Goal: Information Seeking & Learning: Check status

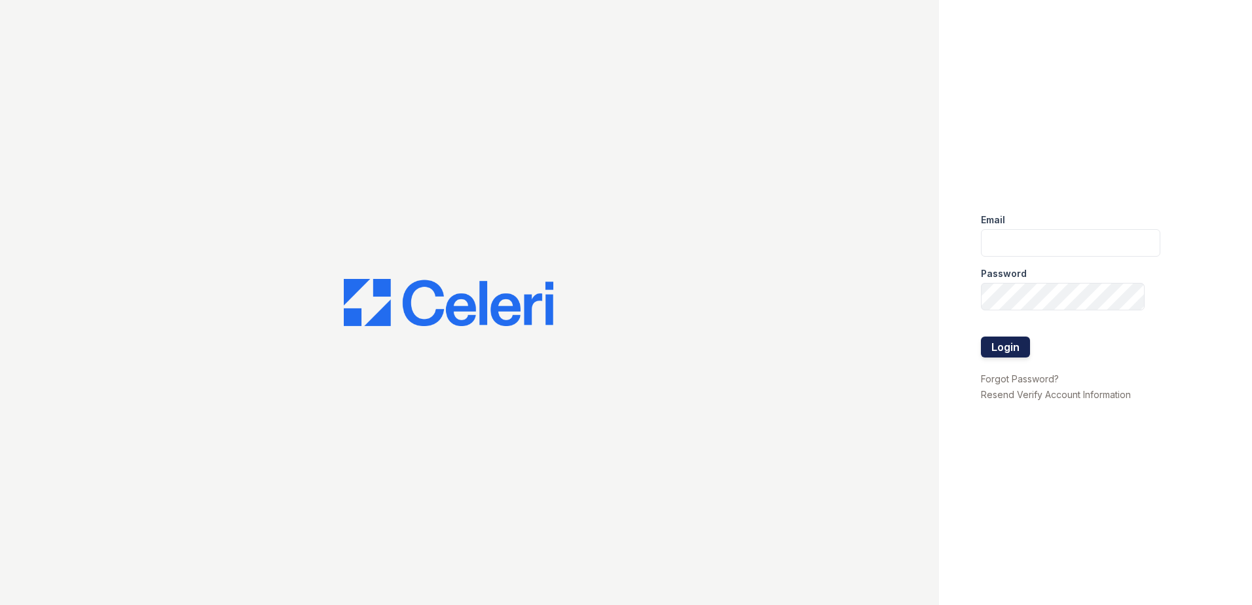
type input "[EMAIL_ADDRESS][DOMAIN_NAME]"
click at [1019, 344] on button "Login" at bounding box center [1005, 347] width 49 height 21
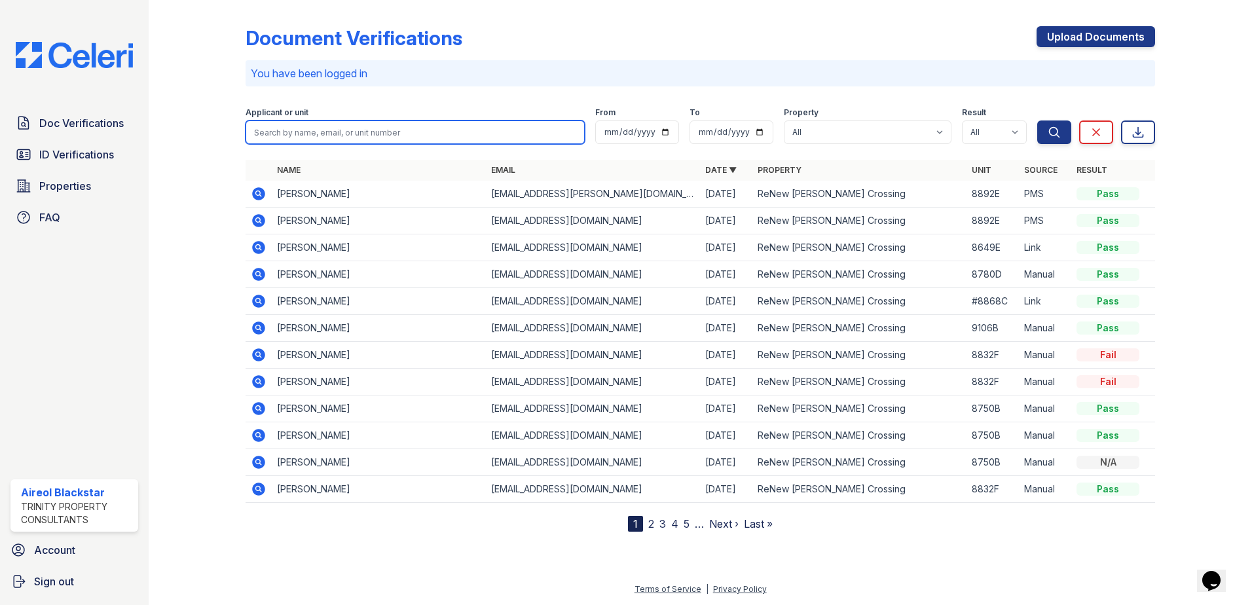
paste input "Kazim Ozgur"
type input "Kazim Ozgur"
click at [1037, 120] on button "Search" at bounding box center [1054, 132] width 34 height 24
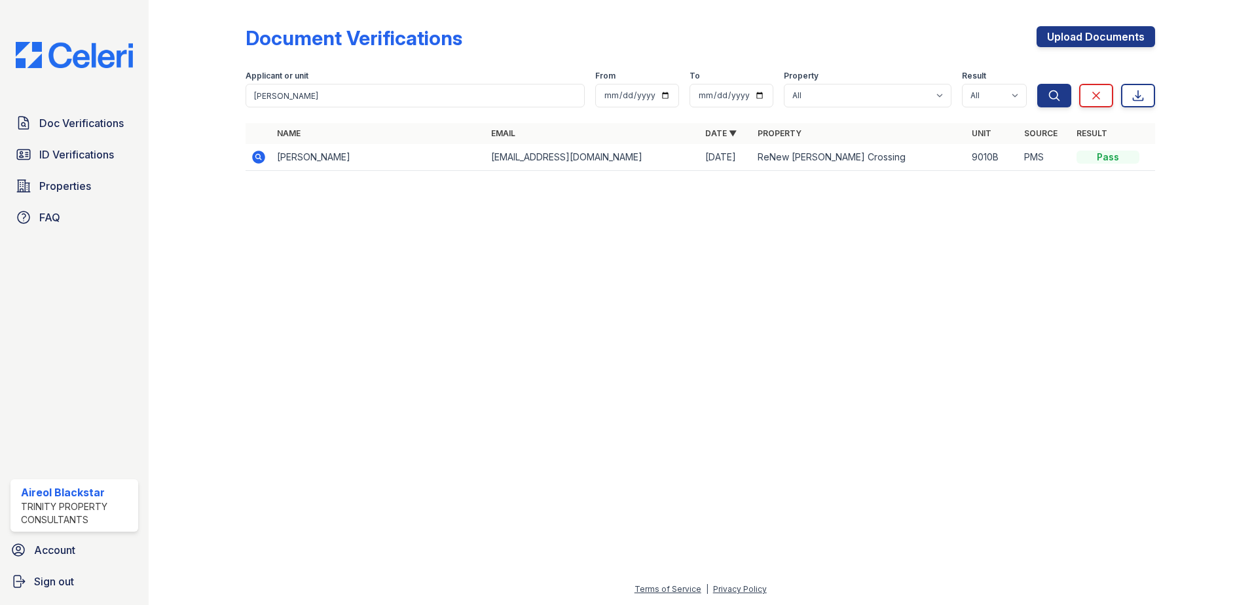
click at [254, 159] on icon at bounding box center [258, 157] width 13 height 13
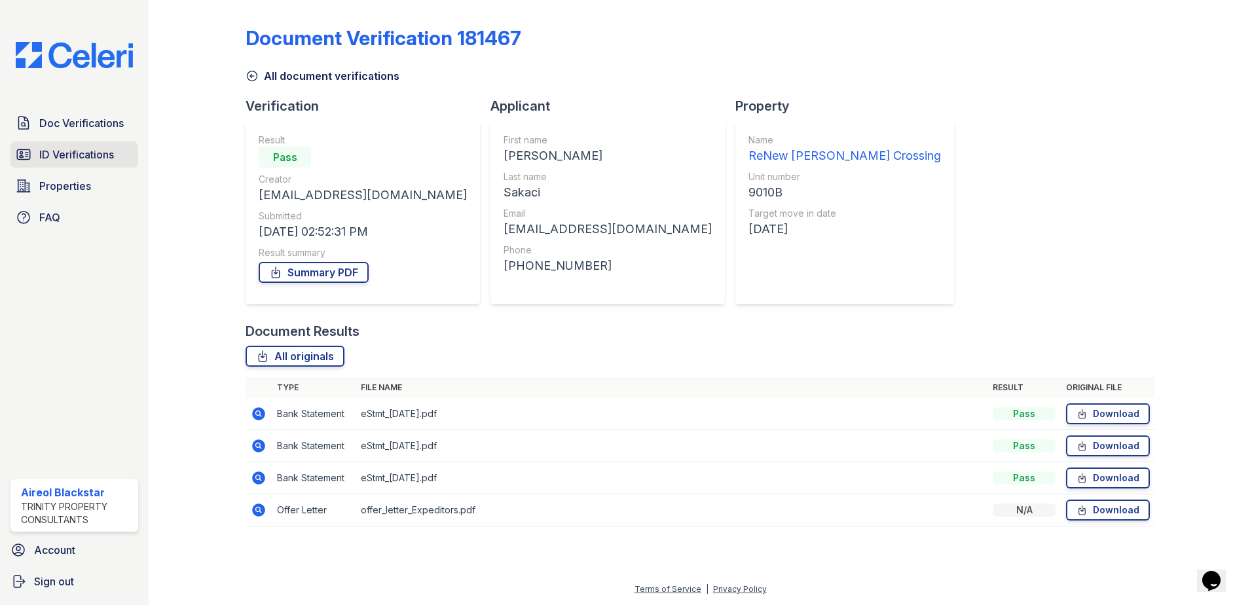
click at [53, 149] on span "ID Verifications" at bounding box center [76, 155] width 75 height 16
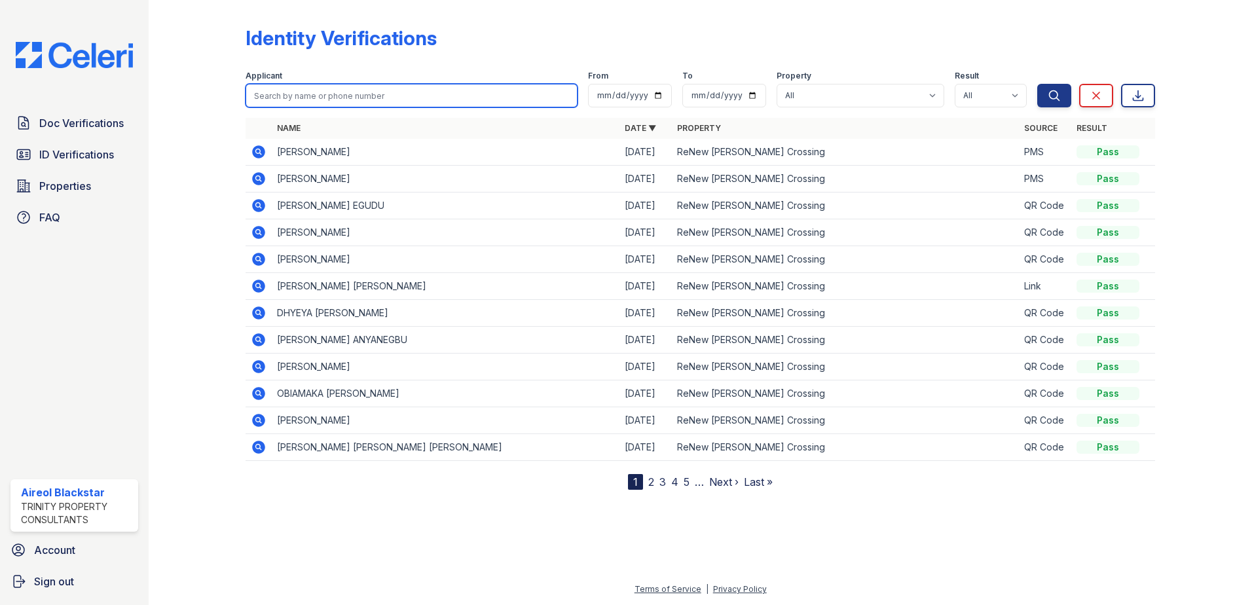
click at [424, 94] on input "search" at bounding box center [412, 96] width 332 height 24
paste input "Kazim Ozgur"
type input "Kazim Ozgur"
click at [1037, 84] on button "Search" at bounding box center [1054, 96] width 34 height 24
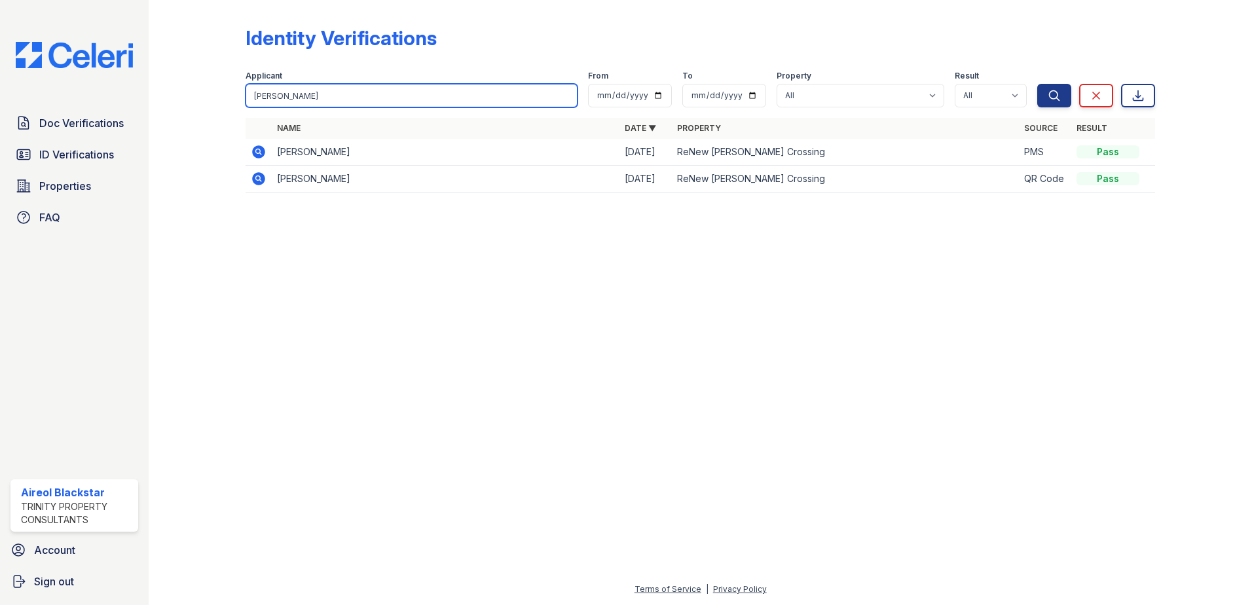
drag, startPoint x: 310, startPoint y: 103, endPoint x: 263, endPoint y: 83, distance: 50.5
click at [212, 95] on div "Identity Verifications Filter Applicant Kazim Ozgur From To Property All ReNew …" at bounding box center [700, 113] width 1061 height 227
paste input "Denecia"
type input "Denecia"
click at [1037, 84] on button "Search" at bounding box center [1054, 96] width 34 height 24
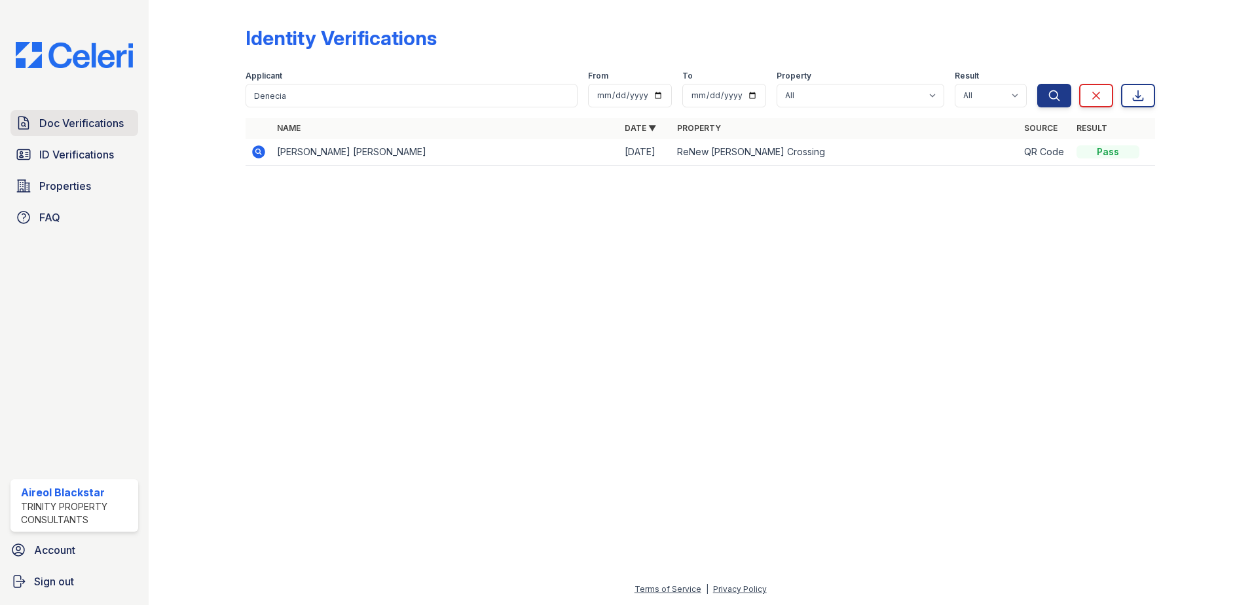
click at [55, 122] on span "Doc Verifications" at bounding box center [81, 123] width 84 height 16
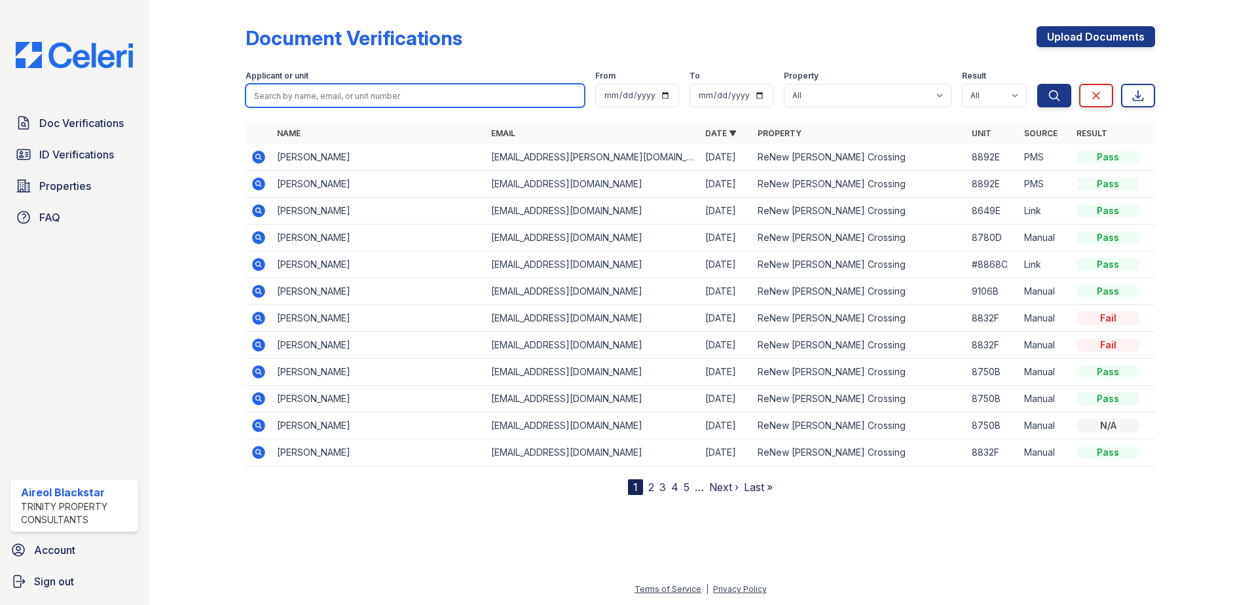
click at [295, 96] on input "search" at bounding box center [415, 96] width 339 height 24
paste input "Denecia"
type input "Denecia"
click at [1037, 84] on button "Search" at bounding box center [1054, 96] width 34 height 24
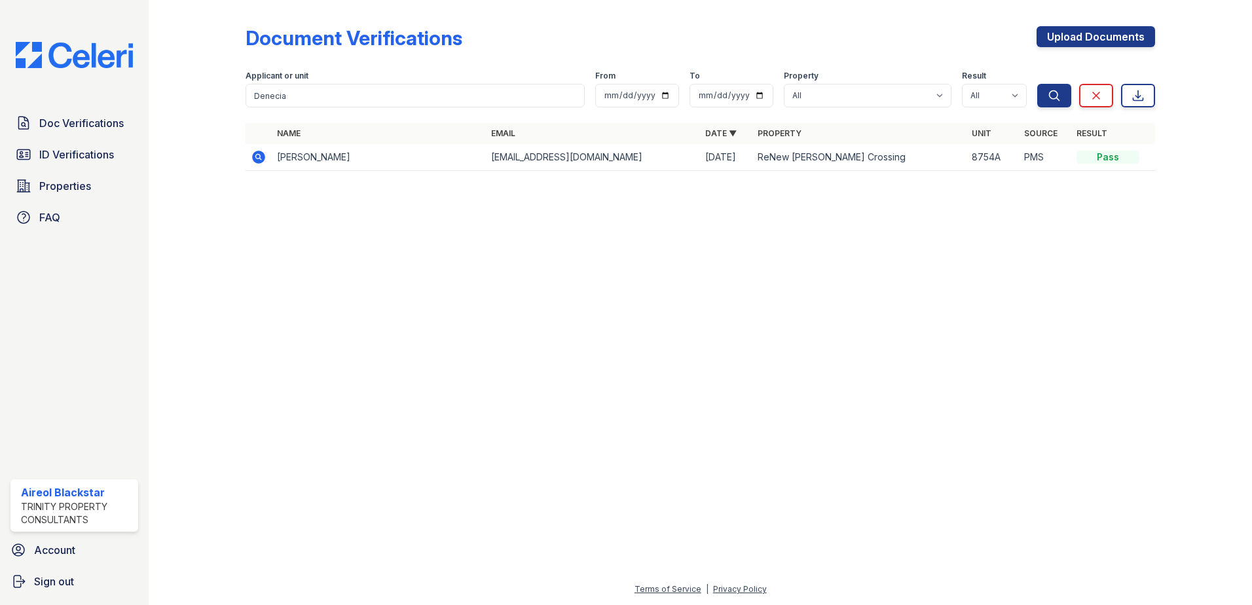
click at [258, 155] on icon at bounding box center [259, 157] width 16 height 16
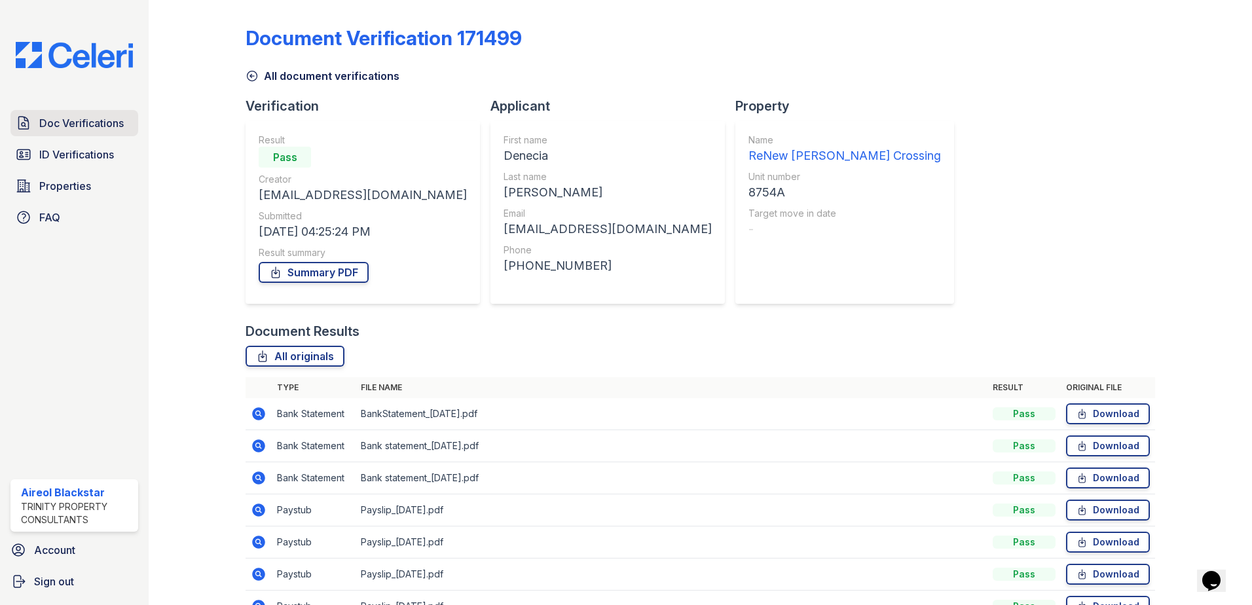
click at [95, 128] on span "Doc Verifications" at bounding box center [81, 123] width 84 height 16
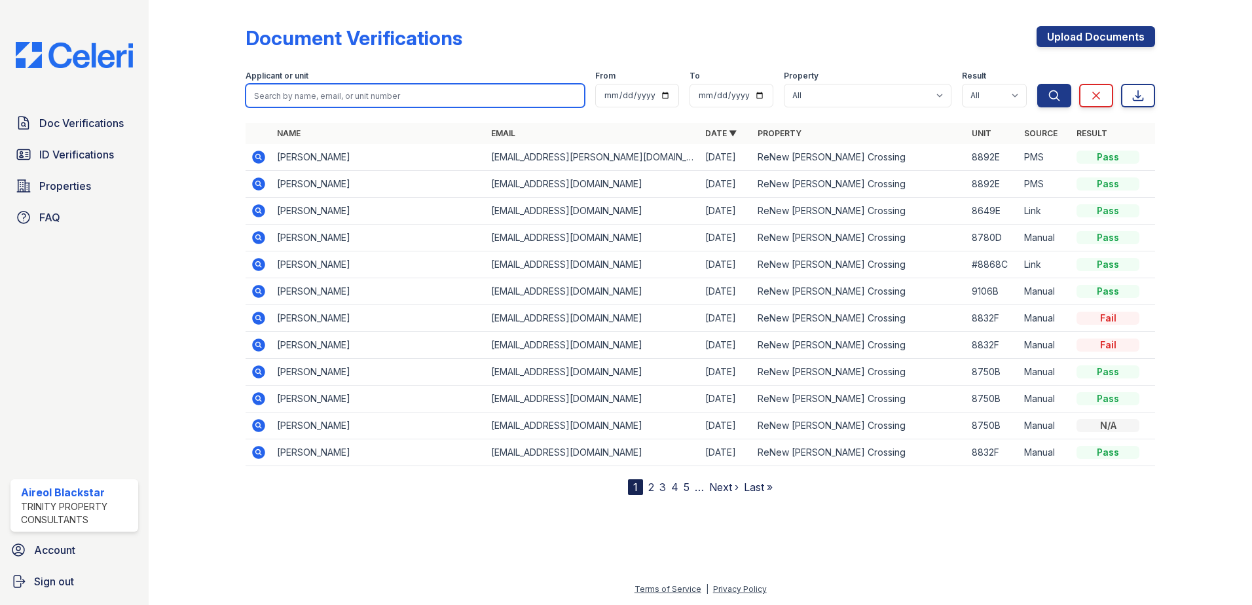
click at [302, 94] on input "search" at bounding box center [415, 96] width 339 height 24
paste input "Stolle, Brian"
type input "Stolle, Brian"
click at [1037, 84] on button "Search" at bounding box center [1054, 96] width 34 height 24
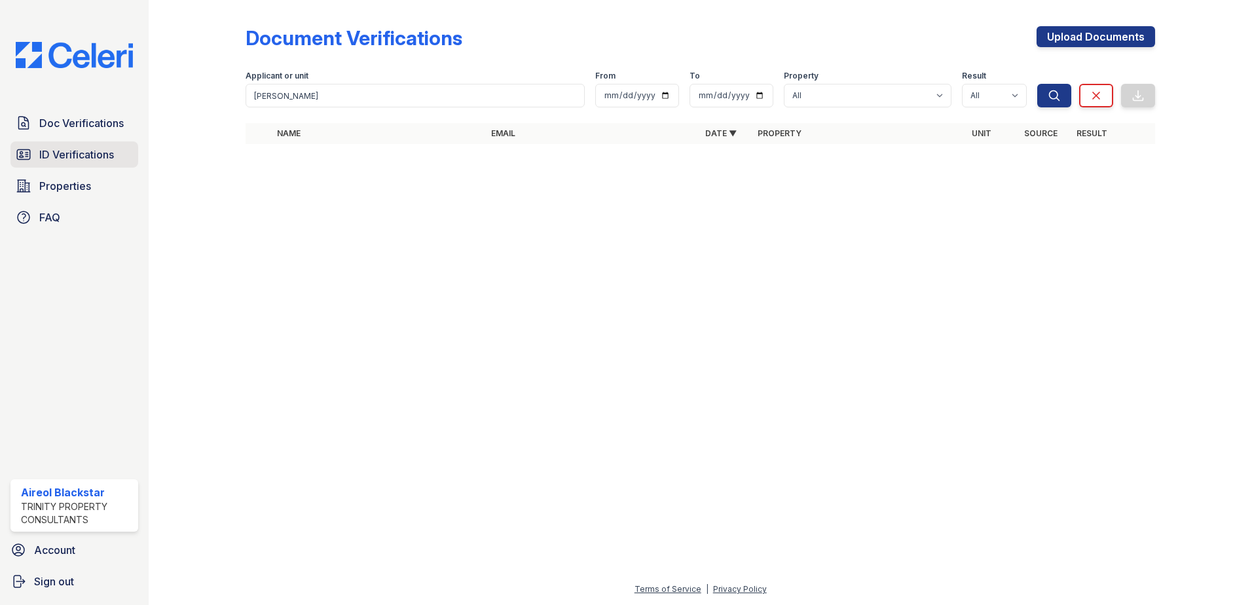
click at [88, 144] on link "ID Verifications" at bounding box center [74, 154] width 128 height 26
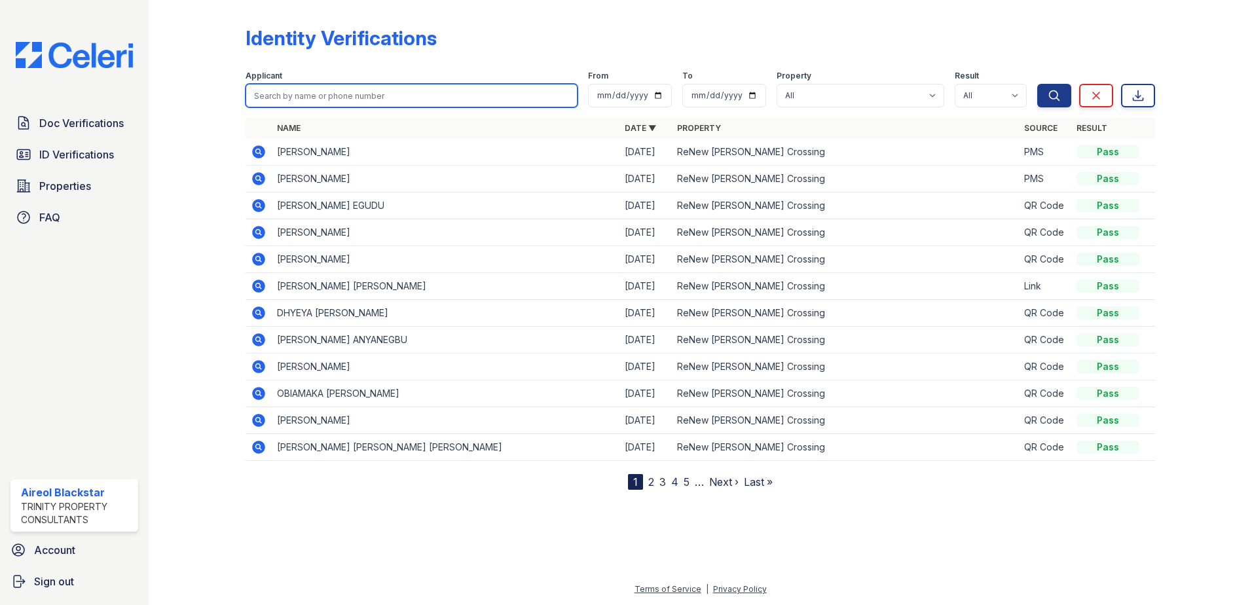
click at [270, 95] on input "search" at bounding box center [412, 96] width 332 height 24
paste input "Stolle, Brian"
type input "Stolle, Brian"
click at [1037, 84] on button "Search" at bounding box center [1054, 96] width 34 height 24
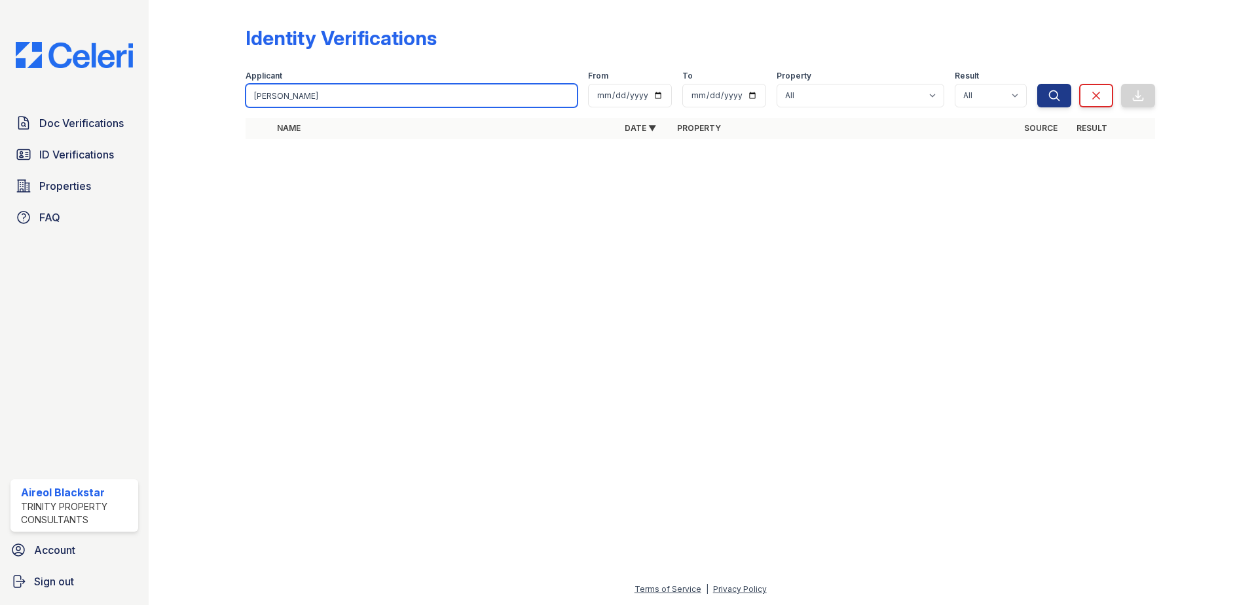
drag, startPoint x: 355, startPoint y: 96, endPoint x: 262, endPoint y: 108, distance: 93.7
click at [262, 108] on form "Applicant Stolle, Brian From To Property All ReNew Howard Crossing Result All P…" at bounding box center [700, 86] width 909 height 52
drag, startPoint x: 270, startPoint y: 96, endPoint x: 335, endPoint y: 97, distance: 64.8
click at [335, 97] on input "Stolle, Brian" at bounding box center [412, 96] width 332 height 24
paste input "[PERSON_NAME]"
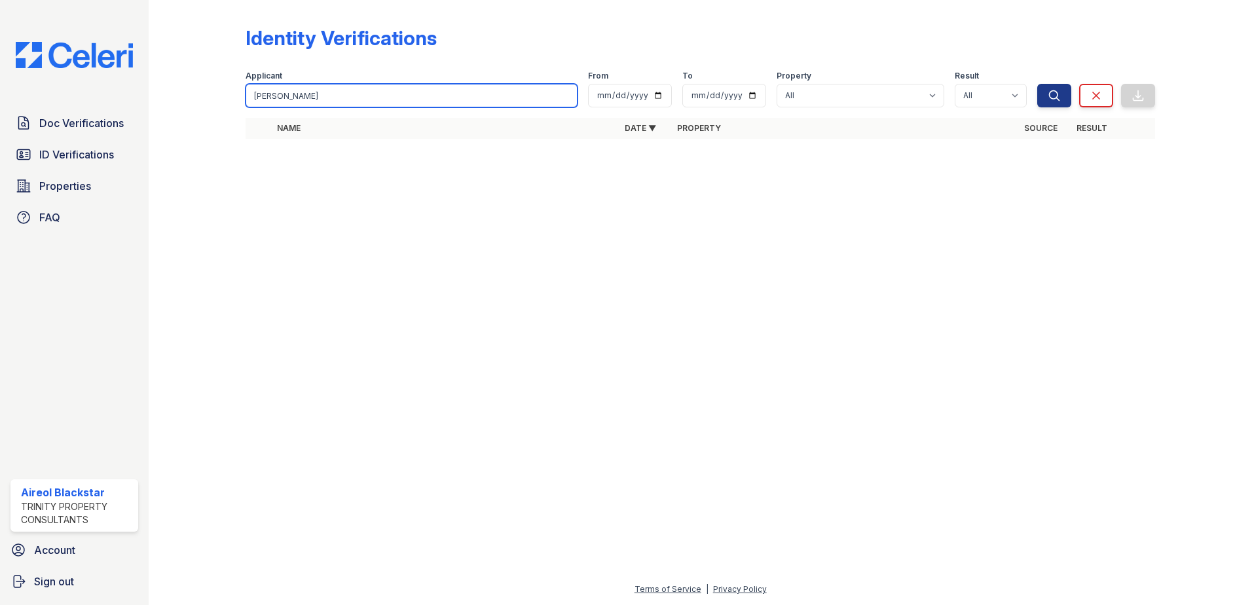
type input "[PERSON_NAME]"
click at [1037, 84] on button "Search" at bounding box center [1054, 96] width 34 height 24
drag, startPoint x: 284, startPoint y: 94, endPoint x: 194, endPoint y: 105, distance: 91.0
click at [194, 105] on div "Identity Verifications Filter Applicant Hilliard, Briana From To Property All R…" at bounding box center [700, 86] width 1061 height 173
type input "[PERSON_NAME]"
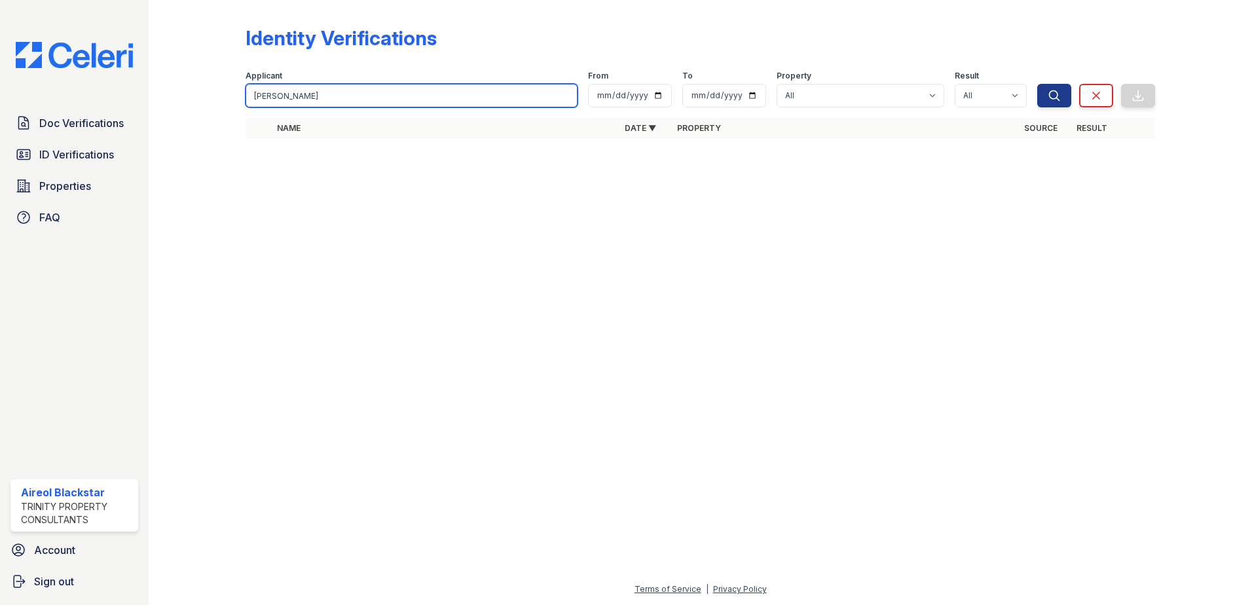
click at [1037, 84] on button "Search" at bounding box center [1054, 96] width 34 height 24
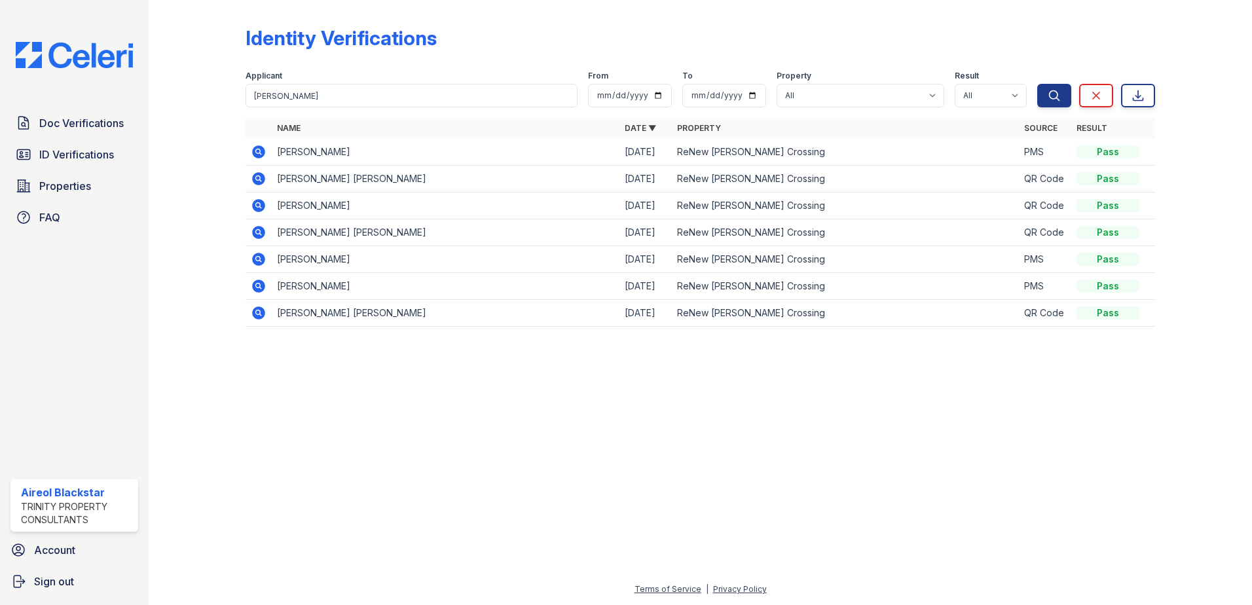
click at [255, 155] on icon at bounding box center [258, 151] width 13 height 13
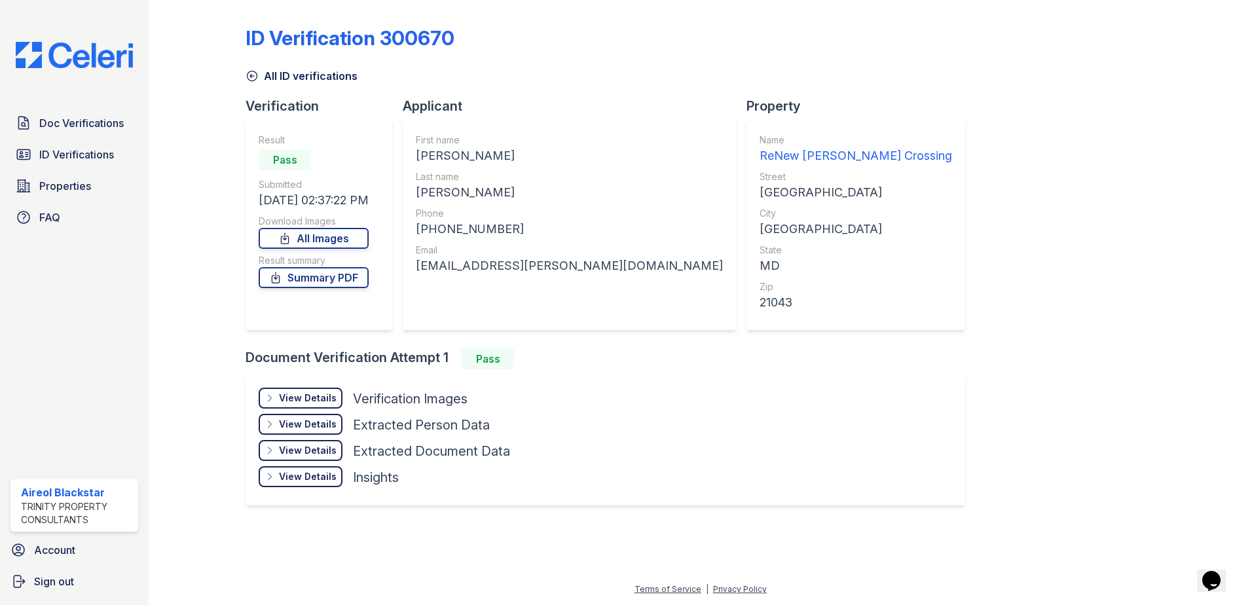
click at [78, 122] on span "Doc Verifications" at bounding box center [81, 123] width 84 height 16
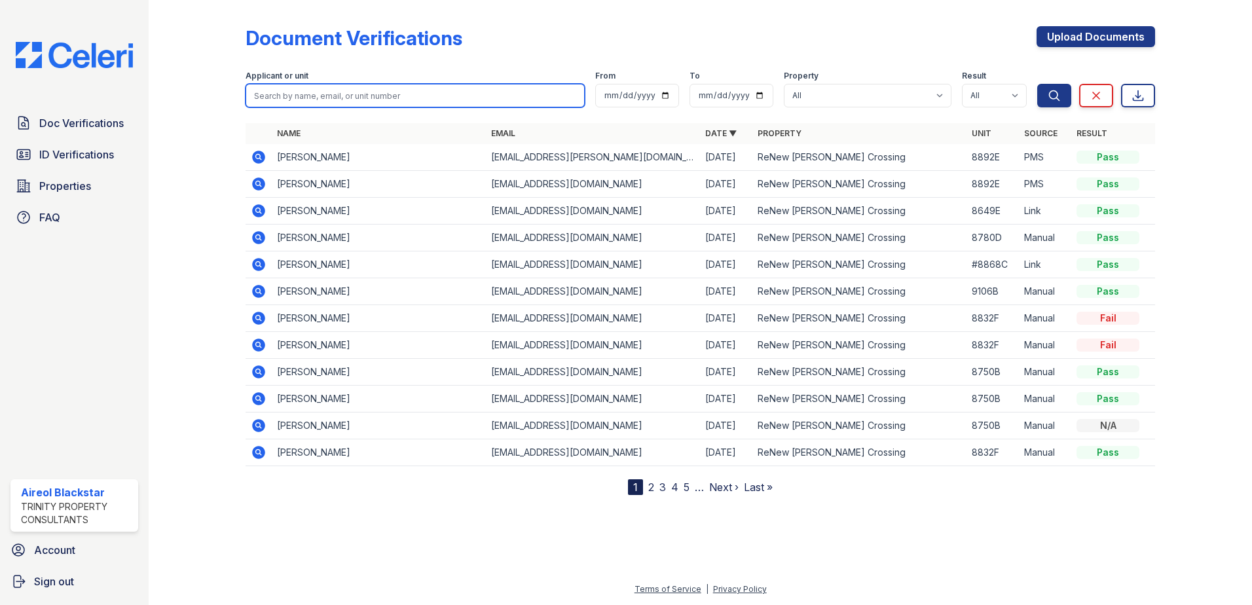
click at [268, 96] on input "search" at bounding box center [415, 96] width 339 height 24
paste input "Hilliard, Briana"
drag, startPoint x: 283, startPoint y: 94, endPoint x: 192, endPoint y: 100, distance: 91.2
click at [192, 100] on div "Document Verifications Upload Documents Filter Applicant or unit Hilliard, Bria…" at bounding box center [700, 258] width 1061 height 516
type input "[PERSON_NAME]"
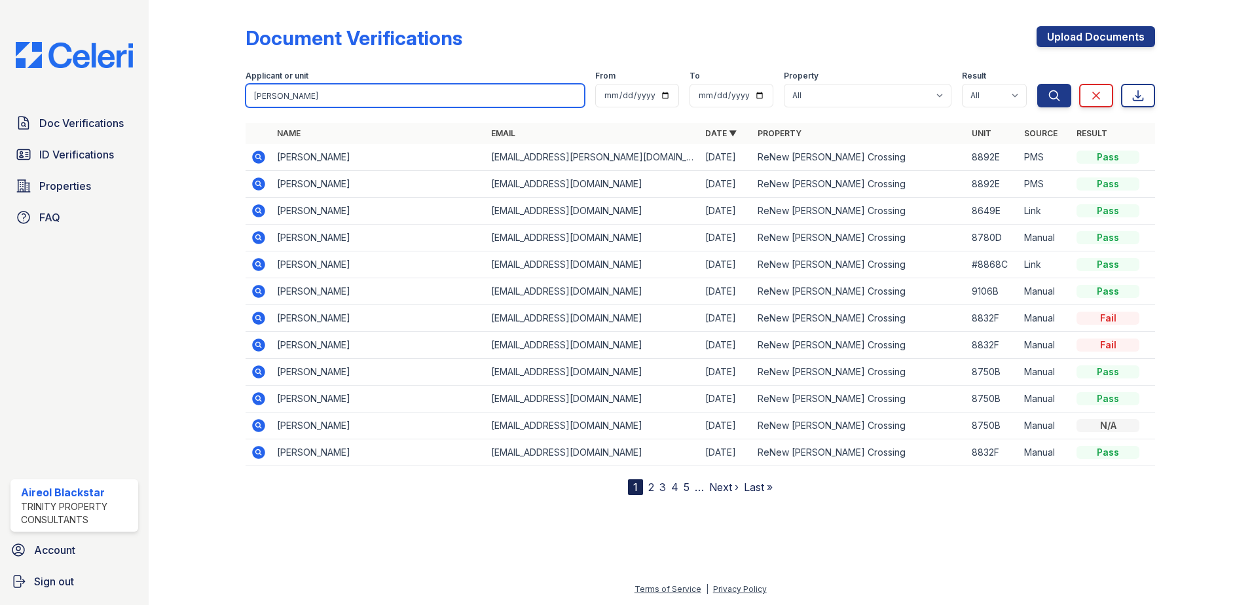
click at [1037, 84] on button "Search" at bounding box center [1054, 96] width 34 height 24
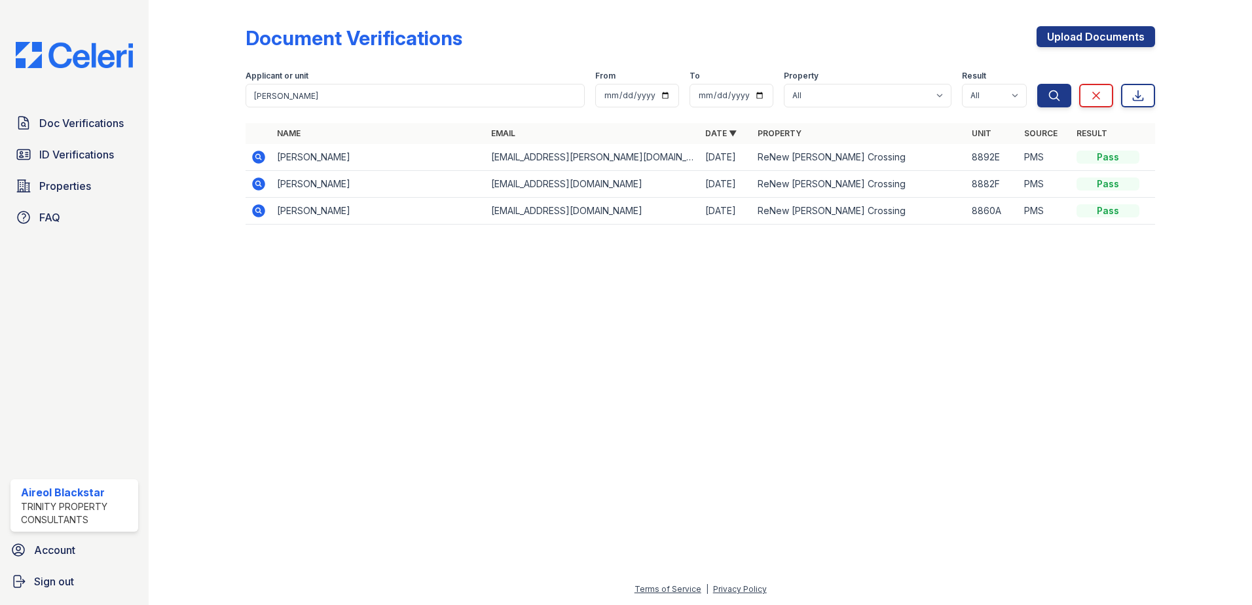
click at [257, 155] on icon at bounding box center [259, 157] width 16 height 16
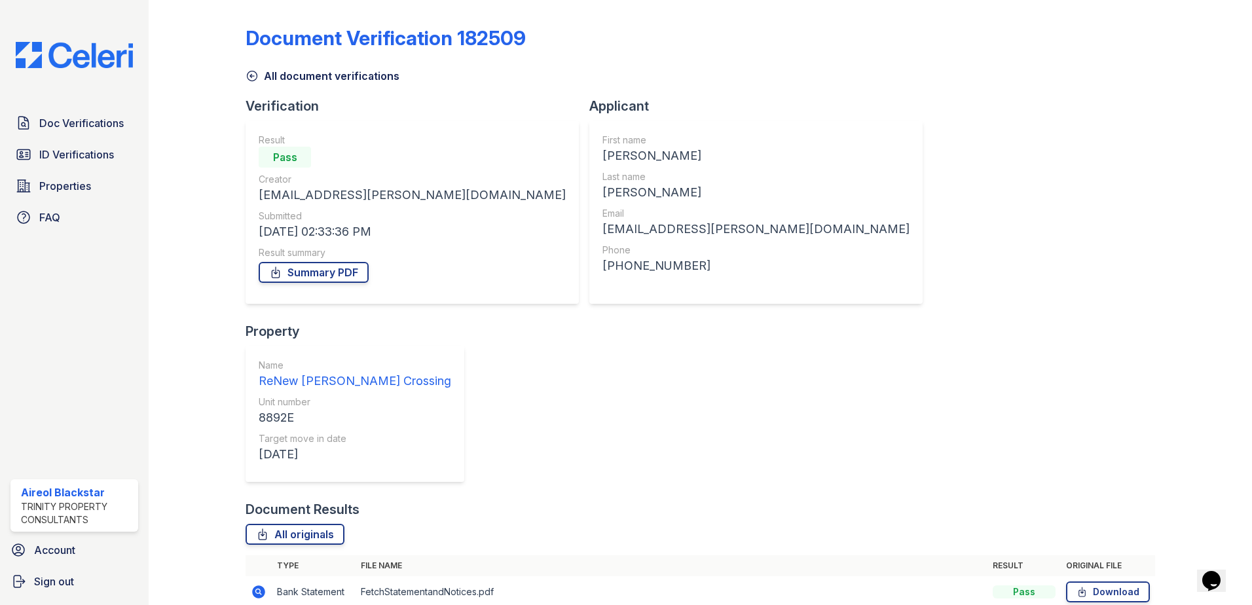
drag, startPoint x: 65, startPoint y: 127, endPoint x: 163, endPoint y: 139, distance: 98.9
click at [65, 127] on span "Doc Verifications" at bounding box center [81, 123] width 84 height 16
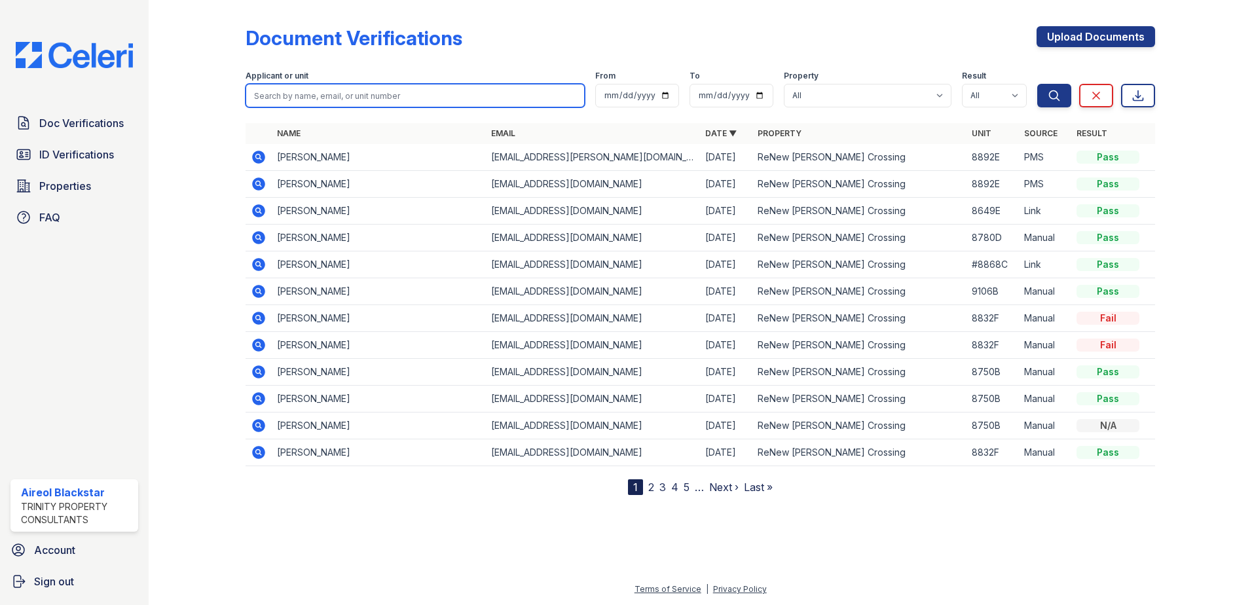
click at [319, 87] on input "search" at bounding box center [415, 96] width 339 height 24
click at [236, 108] on div at bounding box center [208, 250] width 76 height 490
click at [261, 182] on icon at bounding box center [259, 184] width 16 height 16
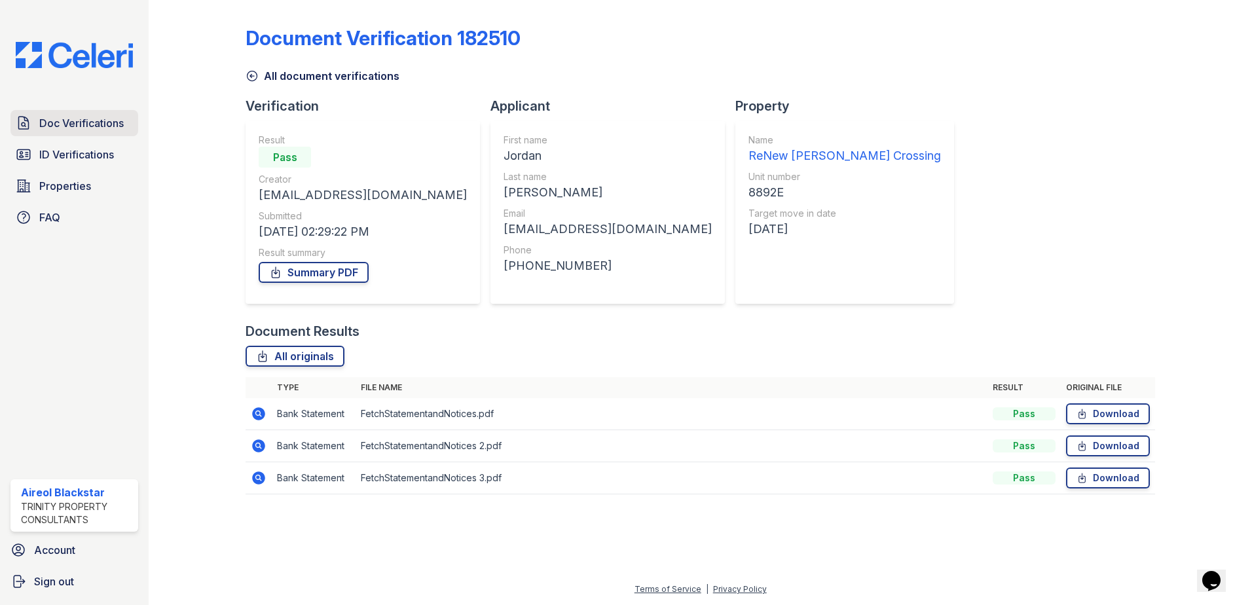
click at [75, 119] on span "Doc Verifications" at bounding box center [81, 123] width 84 height 16
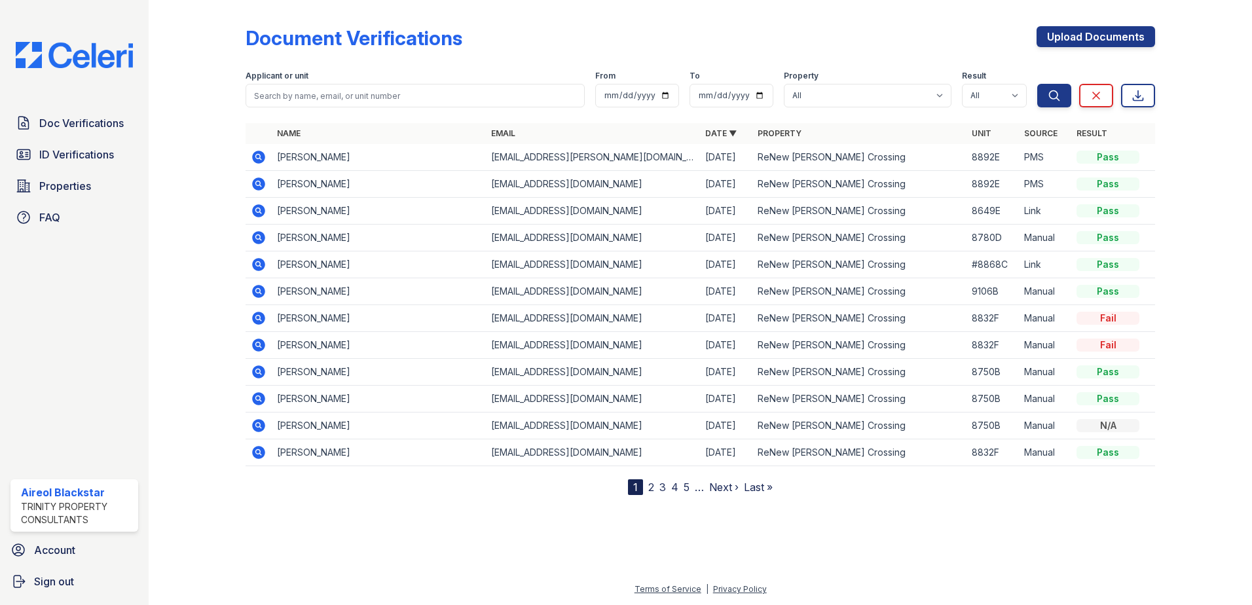
click at [259, 181] on icon at bounding box center [259, 184] width 16 height 16
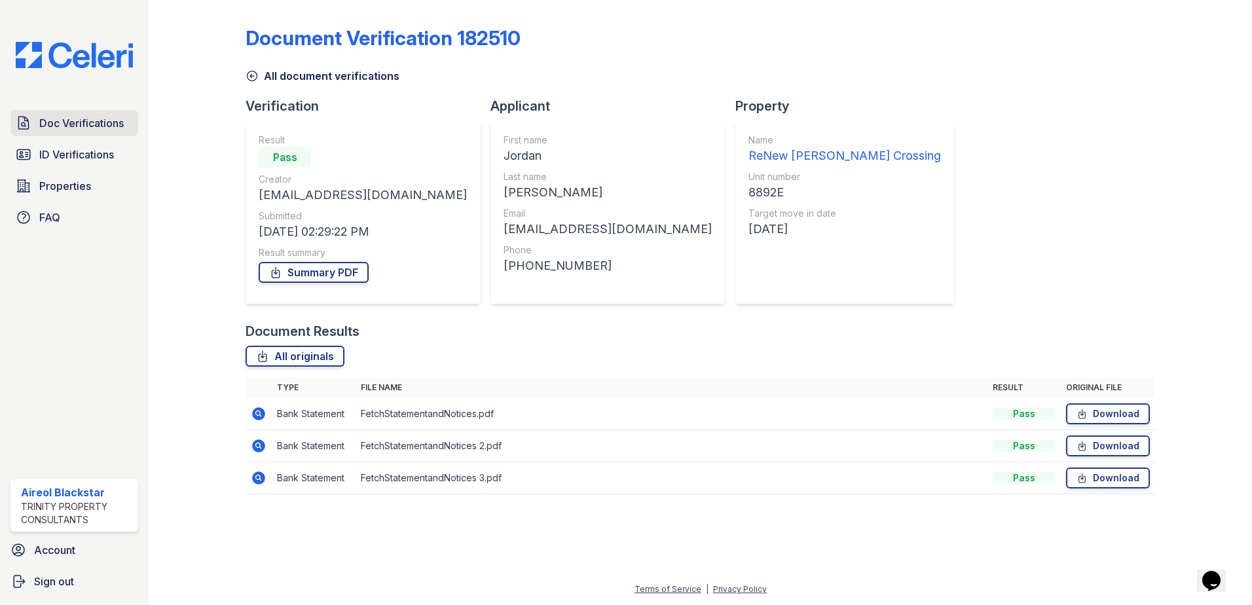
click at [101, 119] on span "Doc Verifications" at bounding box center [81, 123] width 84 height 16
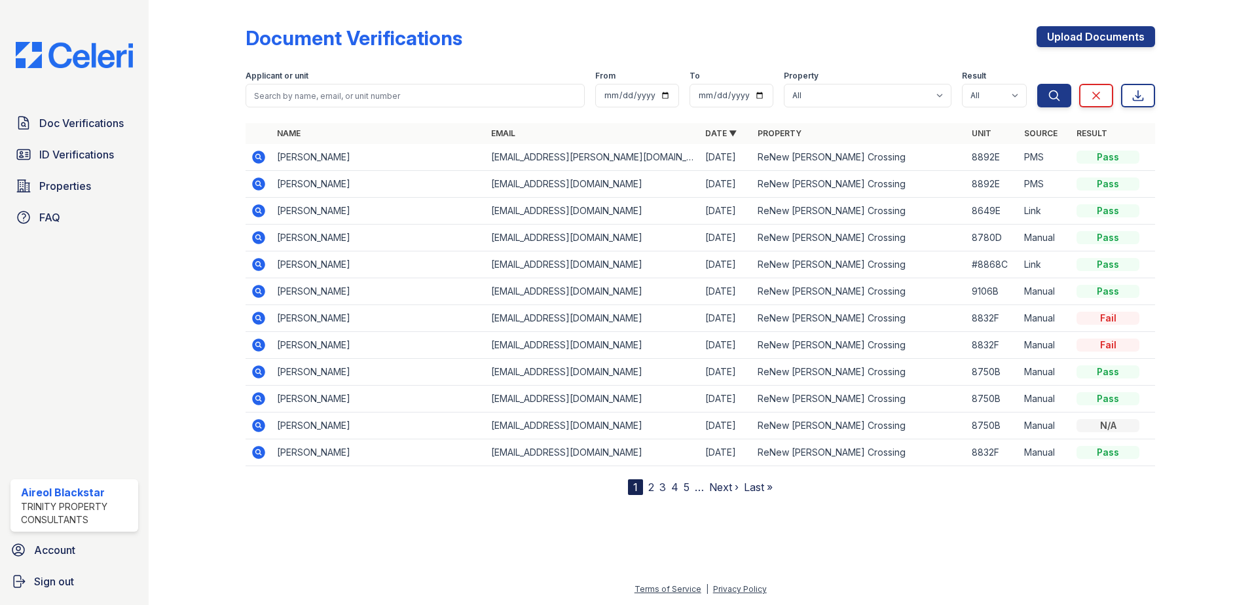
click at [101, 119] on span "Doc Verifications" at bounding box center [81, 123] width 84 height 16
click at [259, 177] on icon at bounding box center [259, 184] width 16 height 16
